Goal: Complete application form

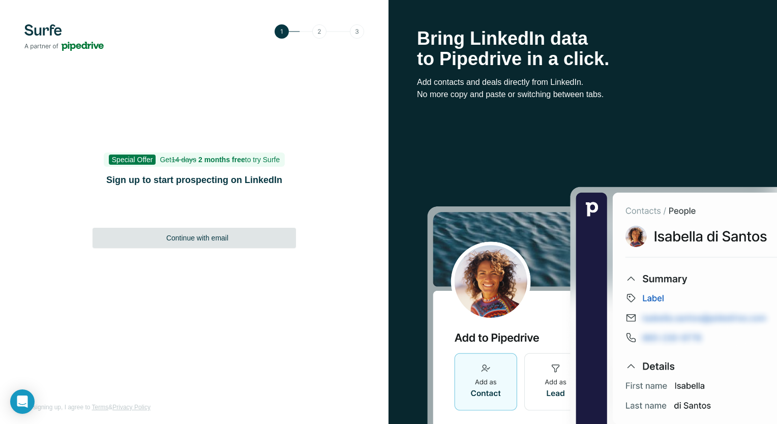
click at [201, 241] on span "Continue with email" at bounding box center [197, 238] width 62 height 10
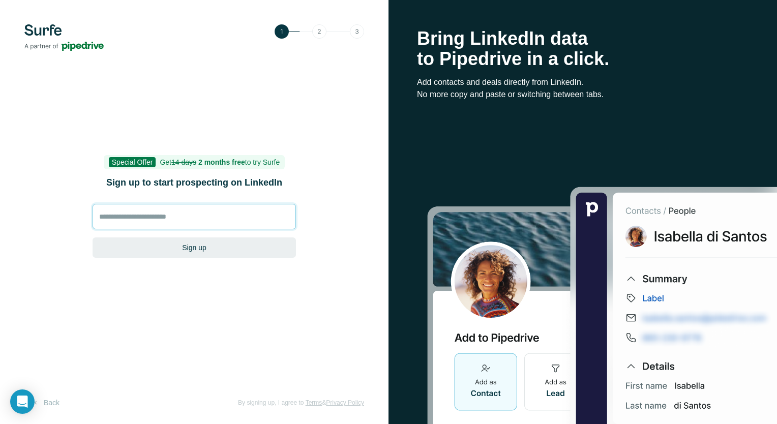
click at [201, 219] on input at bounding box center [194, 216] width 203 height 25
click at [144, 212] on input at bounding box center [194, 216] width 203 height 25
type input "*"
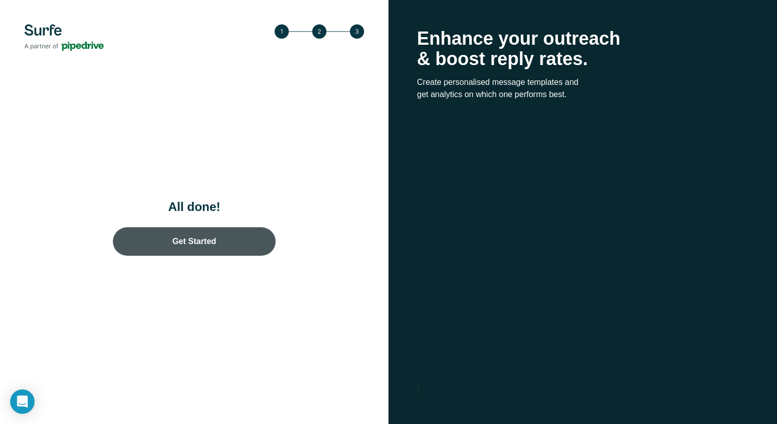
click at [238, 243] on link "Get Started" at bounding box center [194, 241] width 163 height 28
